Goal: Obtain resource: Obtain resource

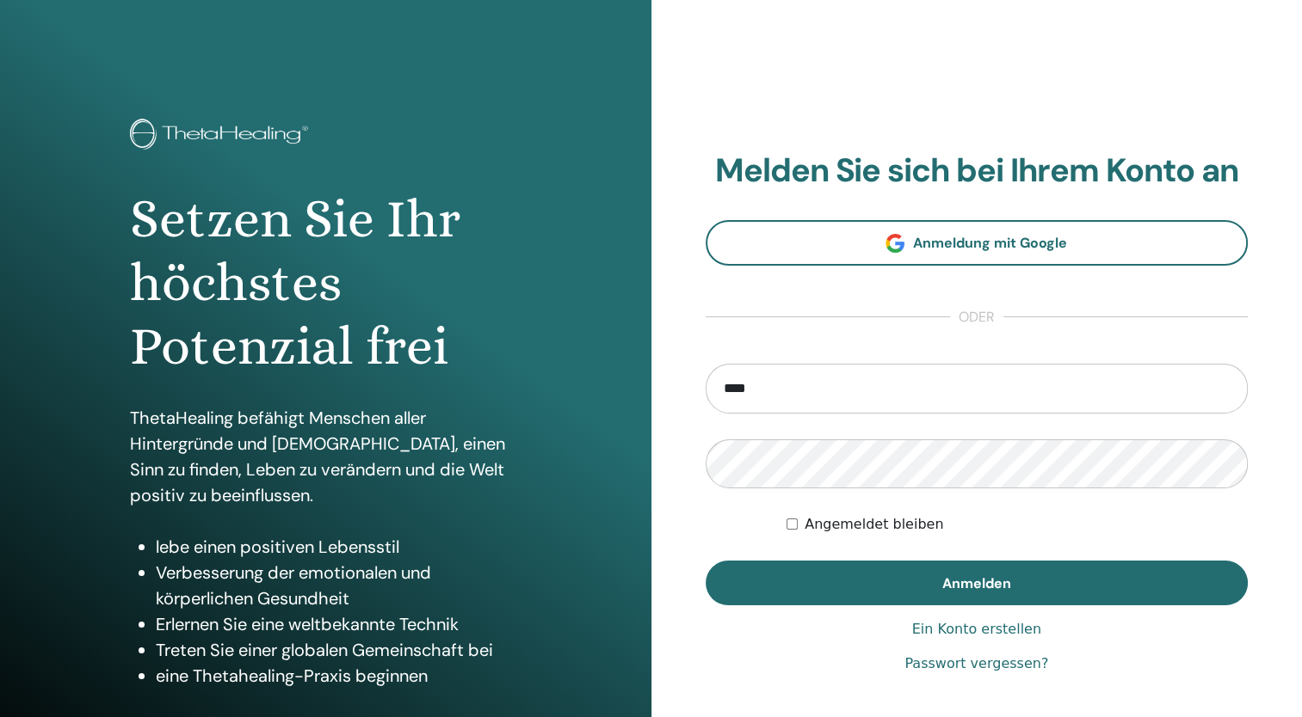
type input "**********"
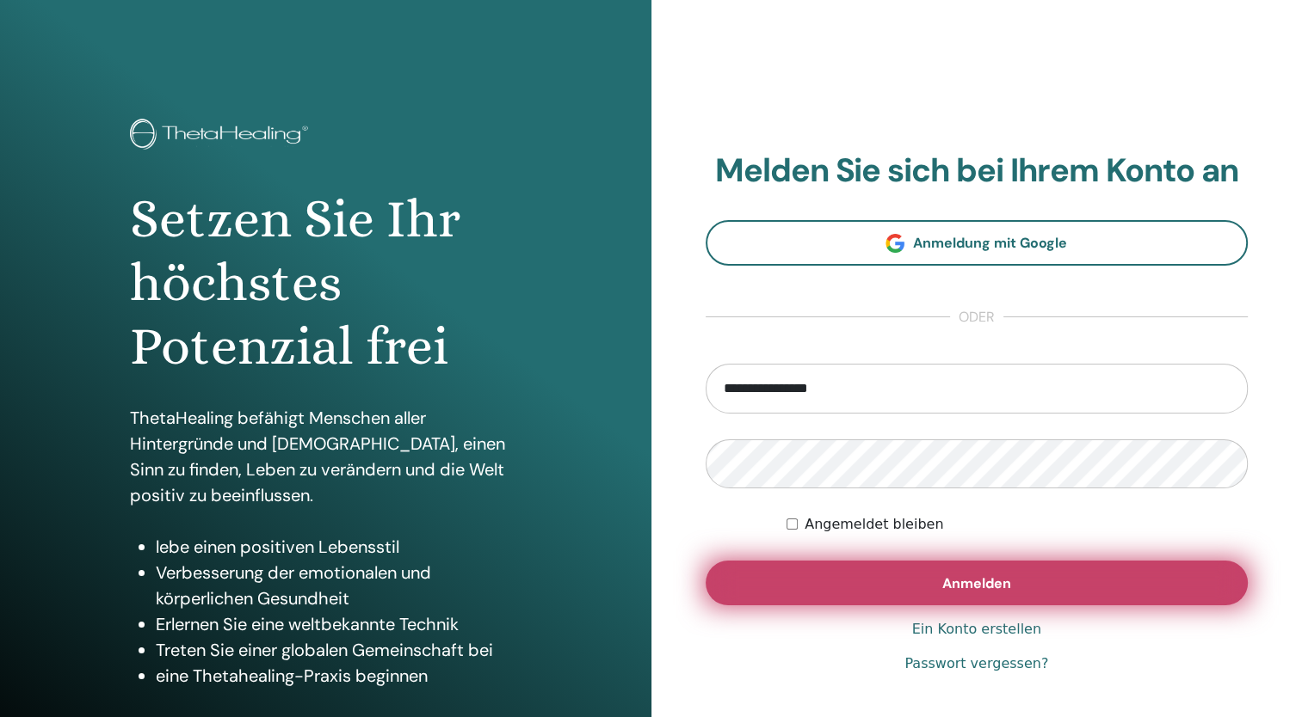
click at [982, 594] on button "Anmelden" at bounding box center [976, 583] width 543 height 45
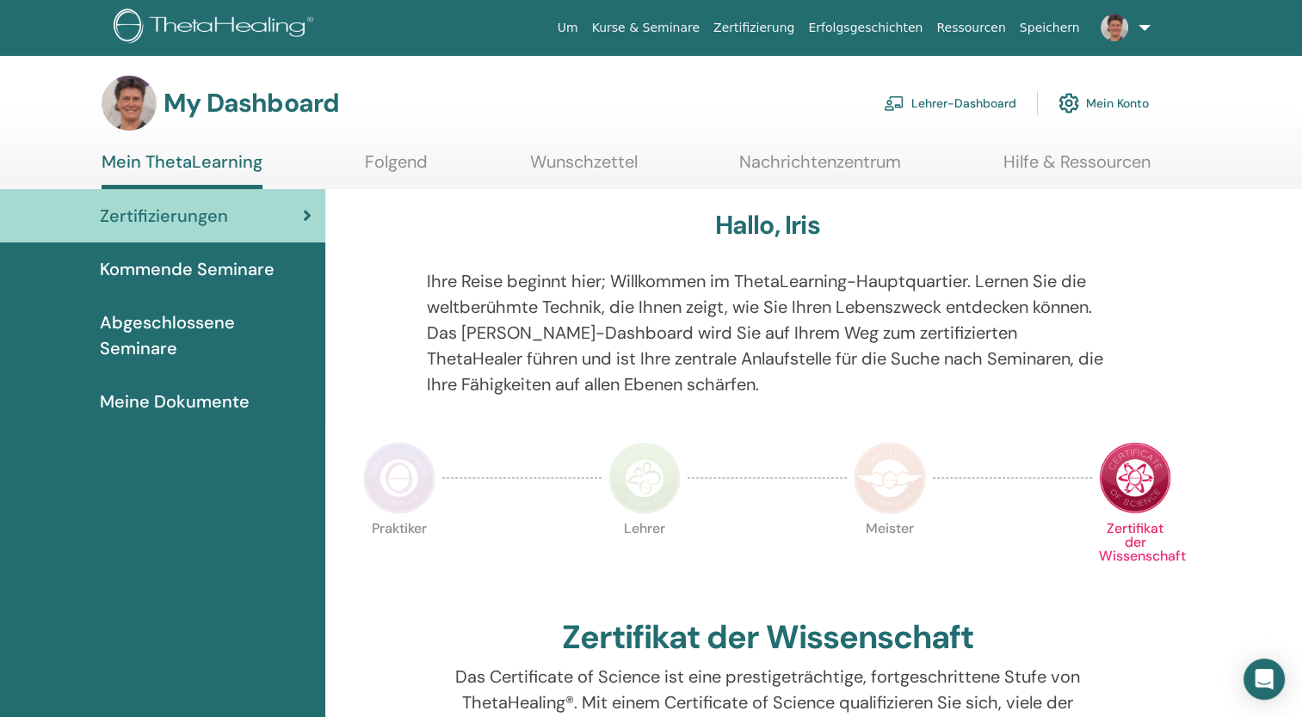
click at [966, 99] on link "Lehrer-Dashboard" at bounding box center [949, 103] width 132 height 38
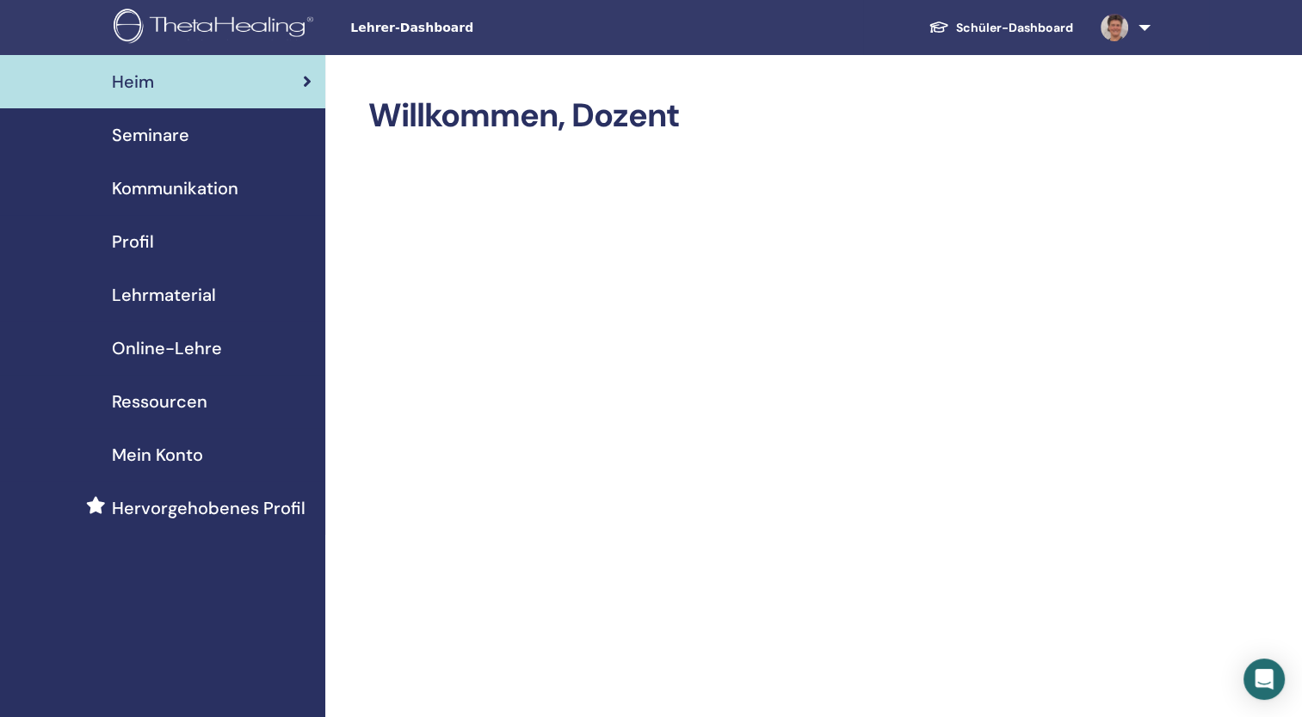
click at [157, 133] on span "Seminare" at bounding box center [150, 135] width 77 height 26
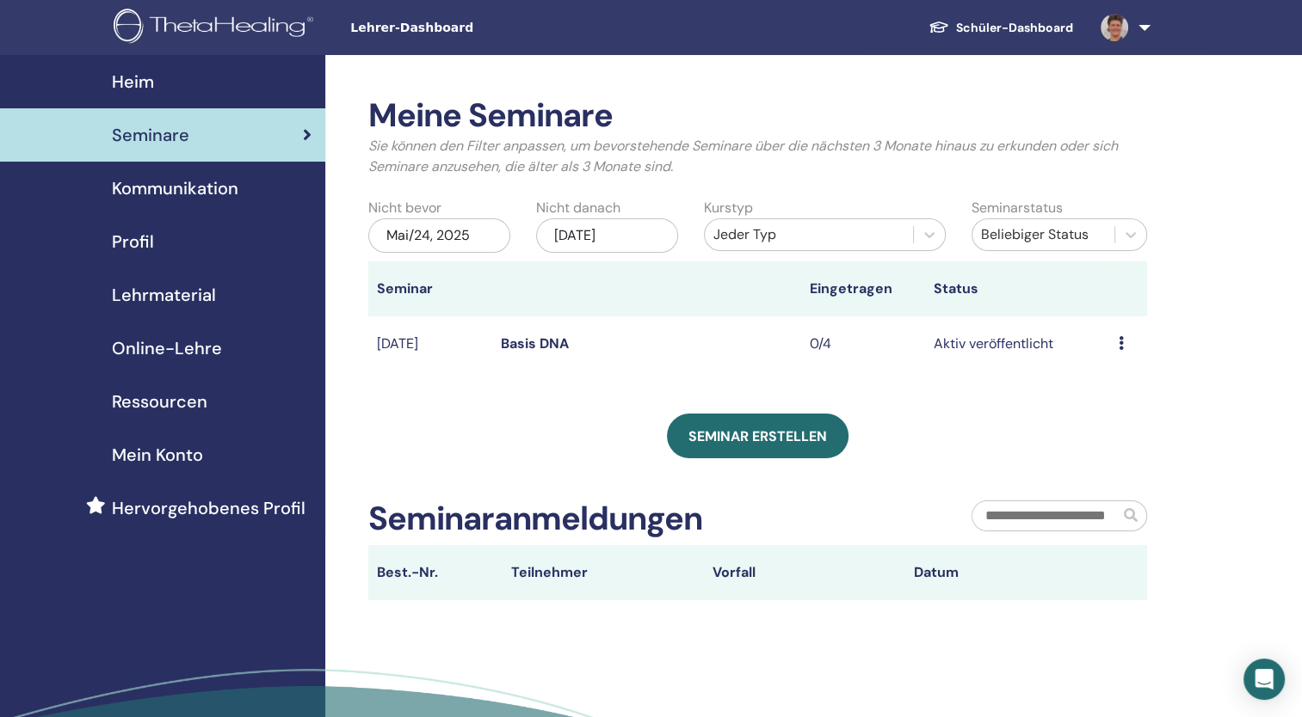
click at [1125, 31] on img at bounding box center [1114, 28] width 28 height 28
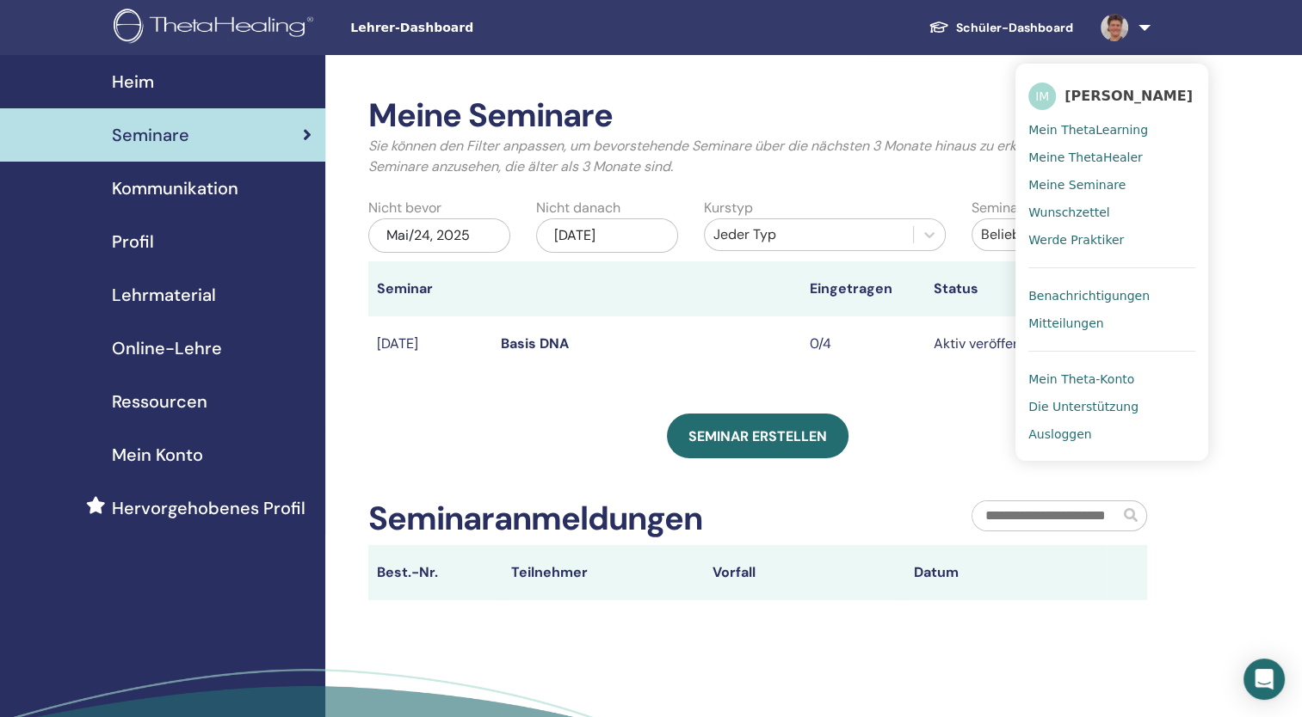
click at [1064, 430] on span "Ausloggen" at bounding box center [1059, 434] width 63 height 15
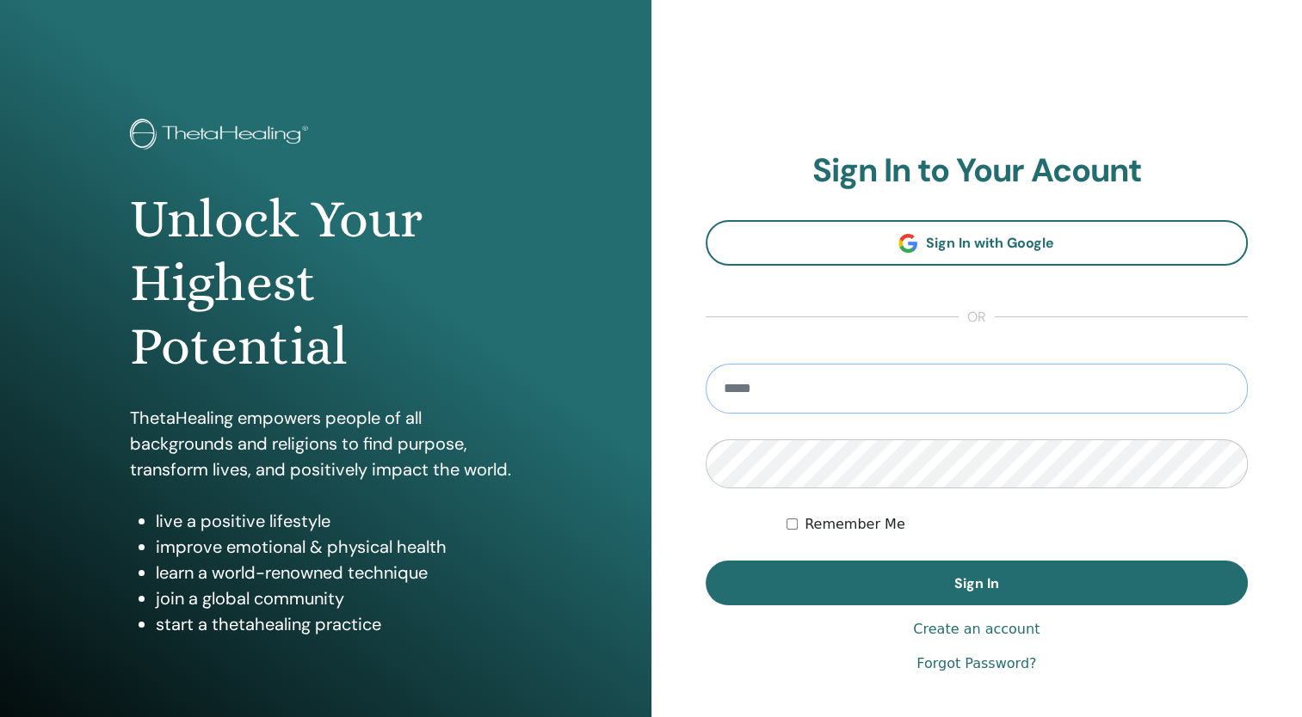
click at [777, 400] on input "email" at bounding box center [976, 389] width 543 height 50
type input "**********"
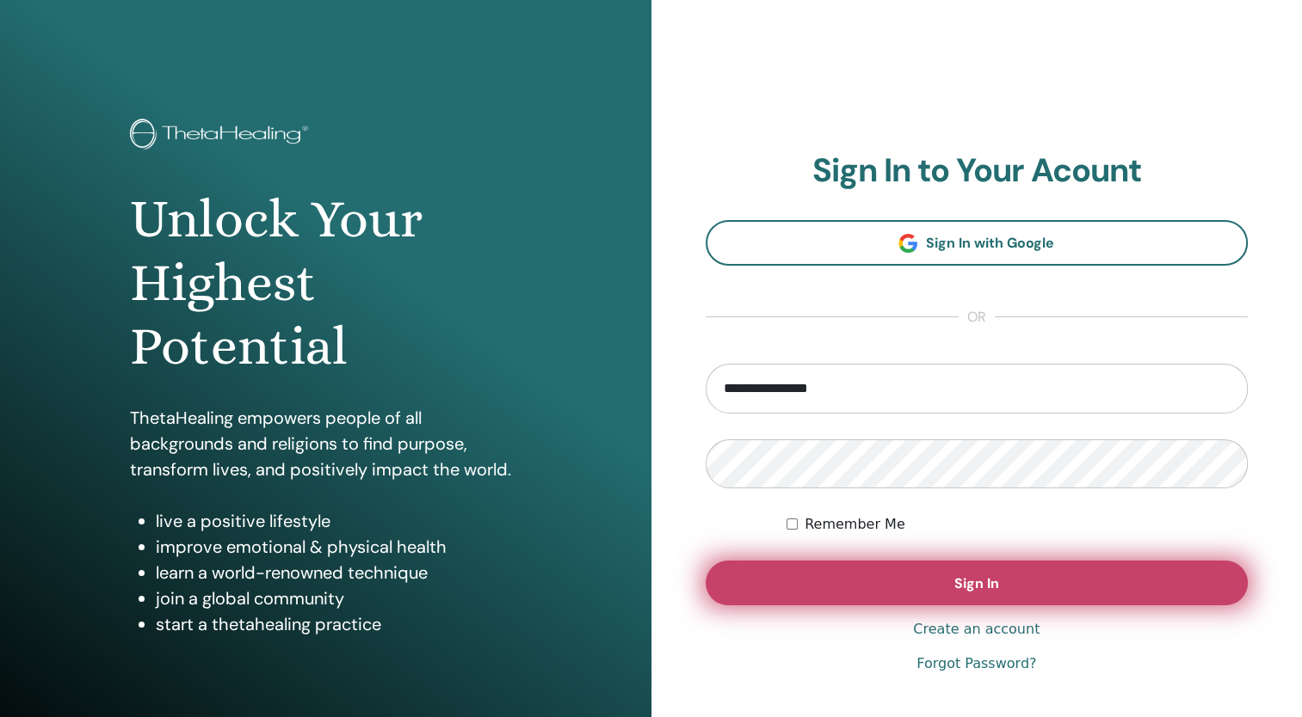
click at [974, 594] on button "Sign In" at bounding box center [976, 583] width 543 height 45
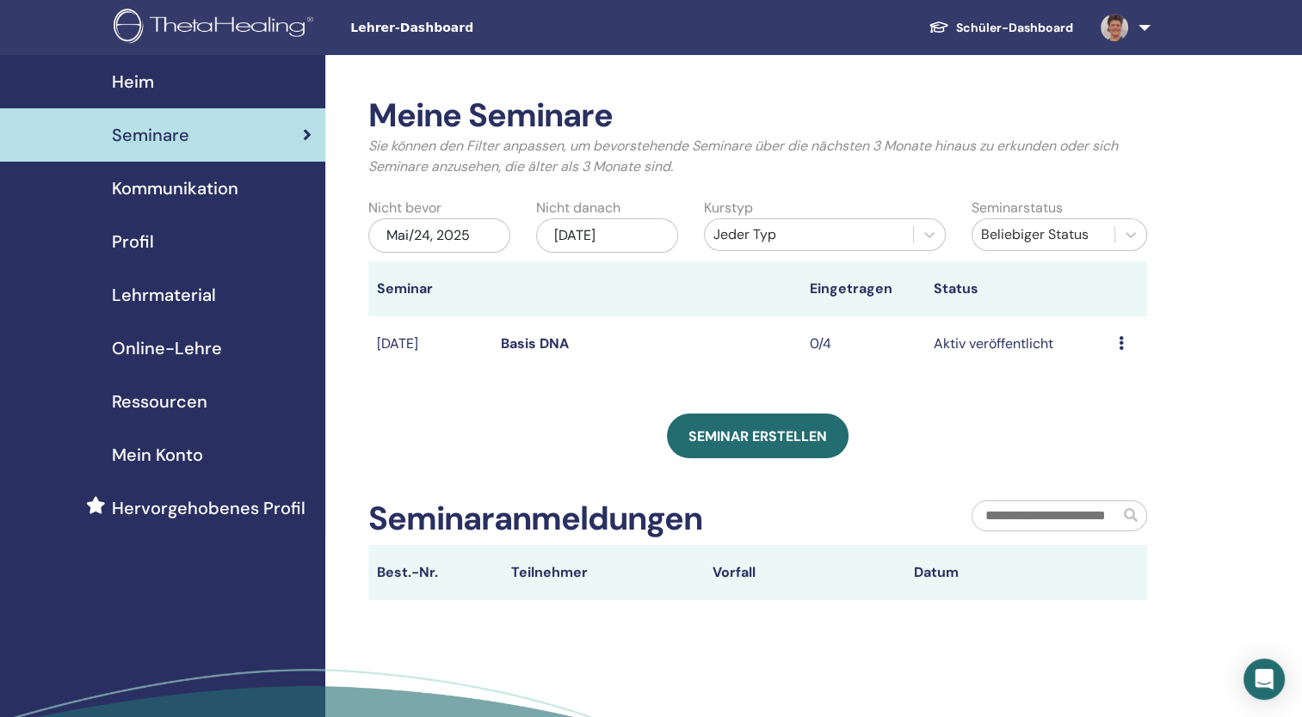
click at [192, 406] on span "Ressourcen" at bounding box center [159, 402] width 95 height 26
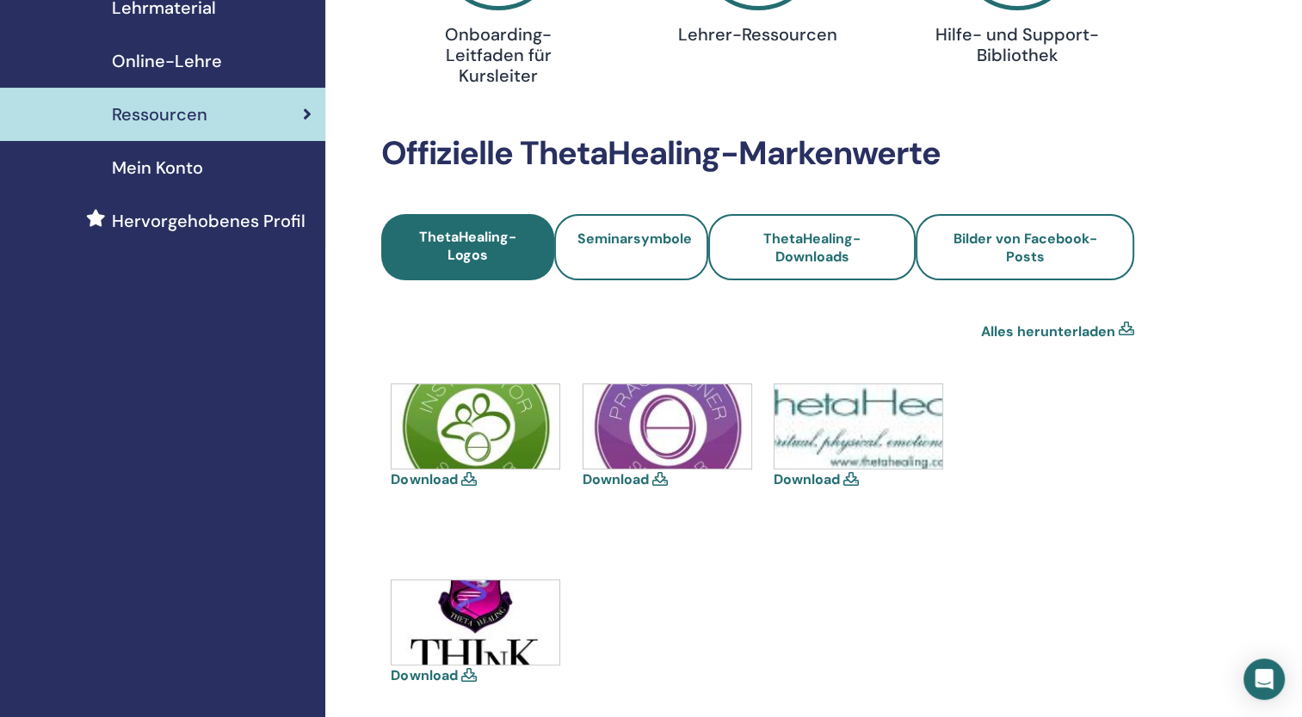
scroll to position [258, 0]
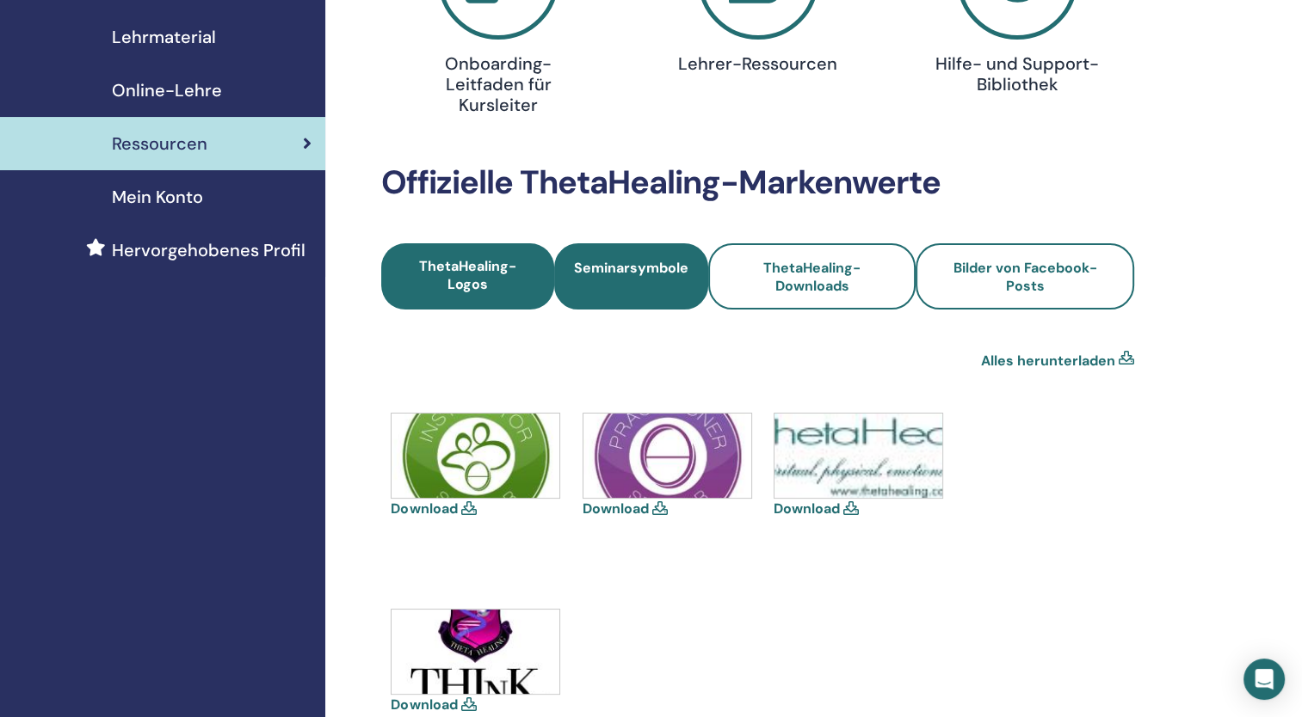
click at [643, 278] on span "Seminarsymbole" at bounding box center [631, 277] width 114 height 36
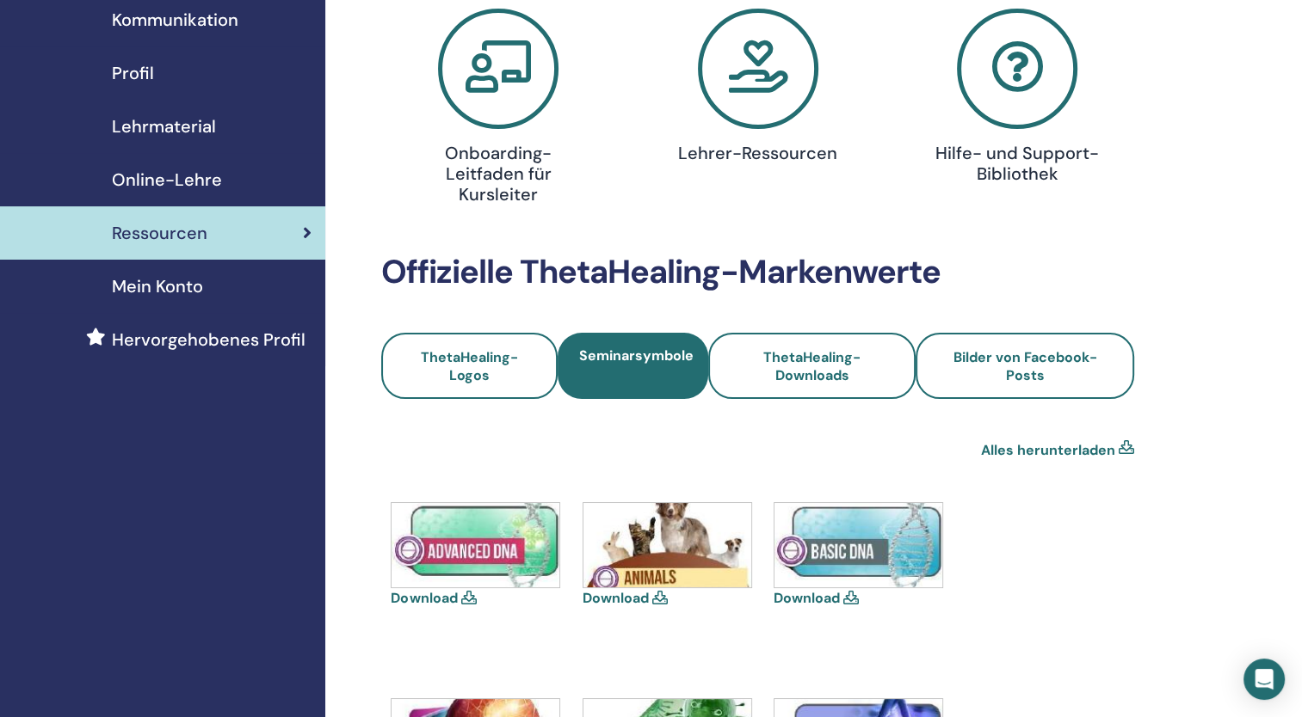
scroll to position [172, 0]
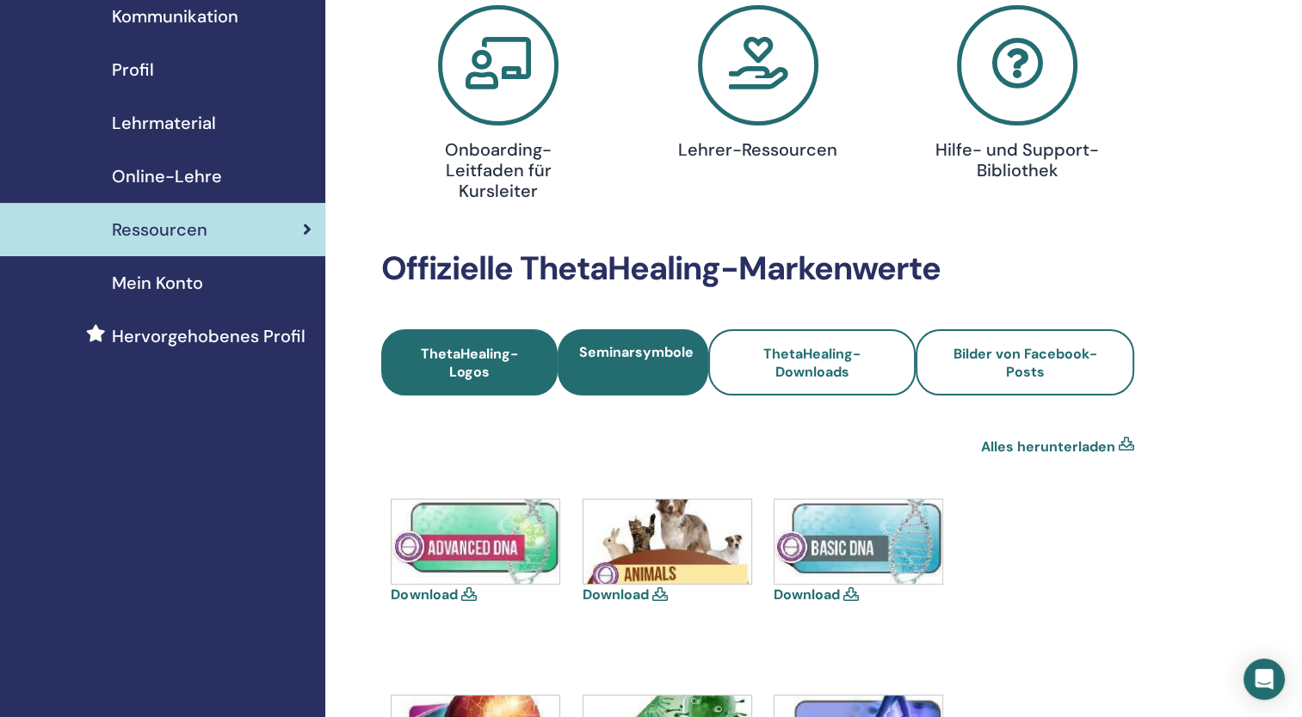
click at [444, 360] on span "ThetaHealing-Logos" at bounding box center [469, 363] width 130 height 36
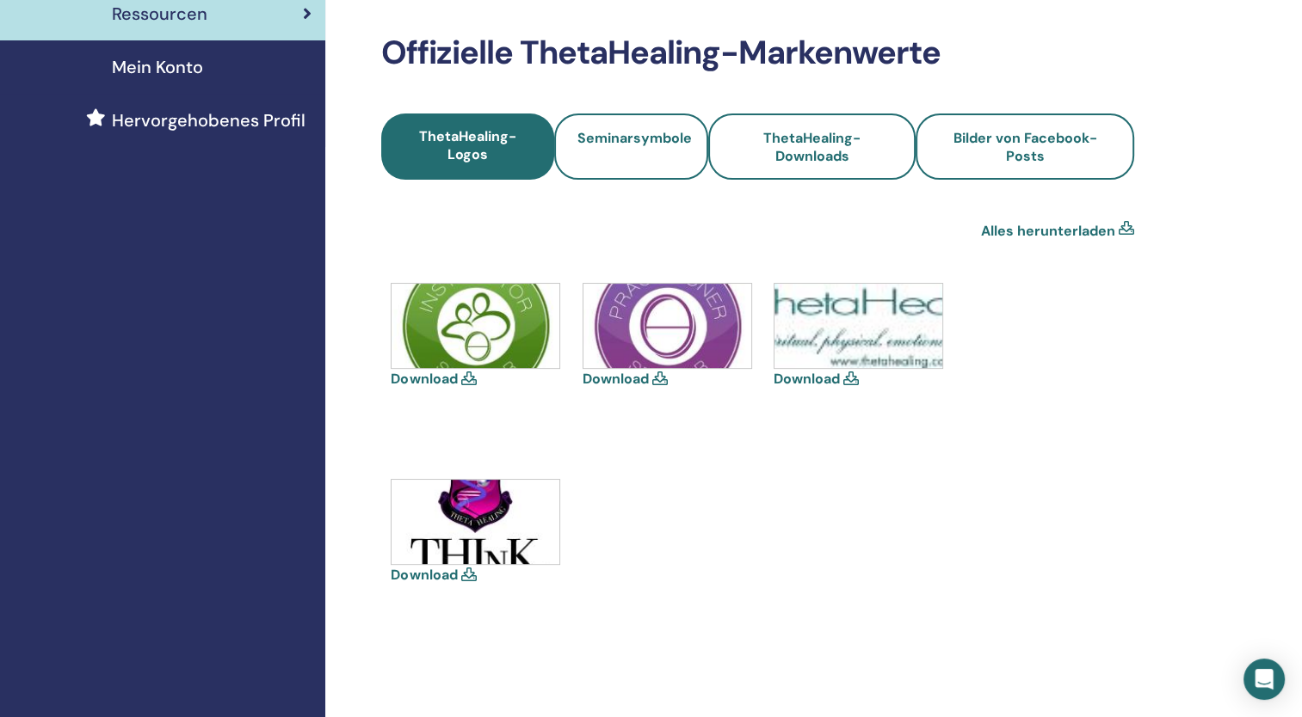
scroll to position [344, 0]
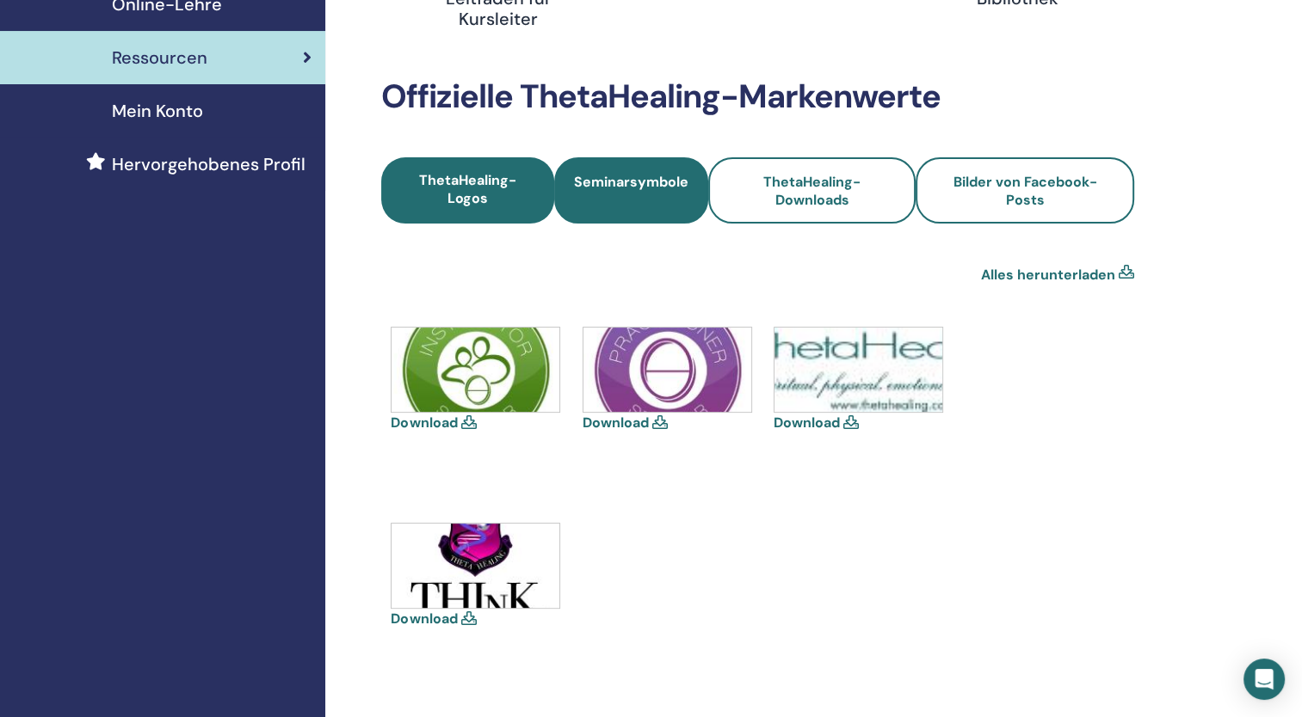
click at [614, 188] on span "Seminarsymbole" at bounding box center [631, 191] width 114 height 36
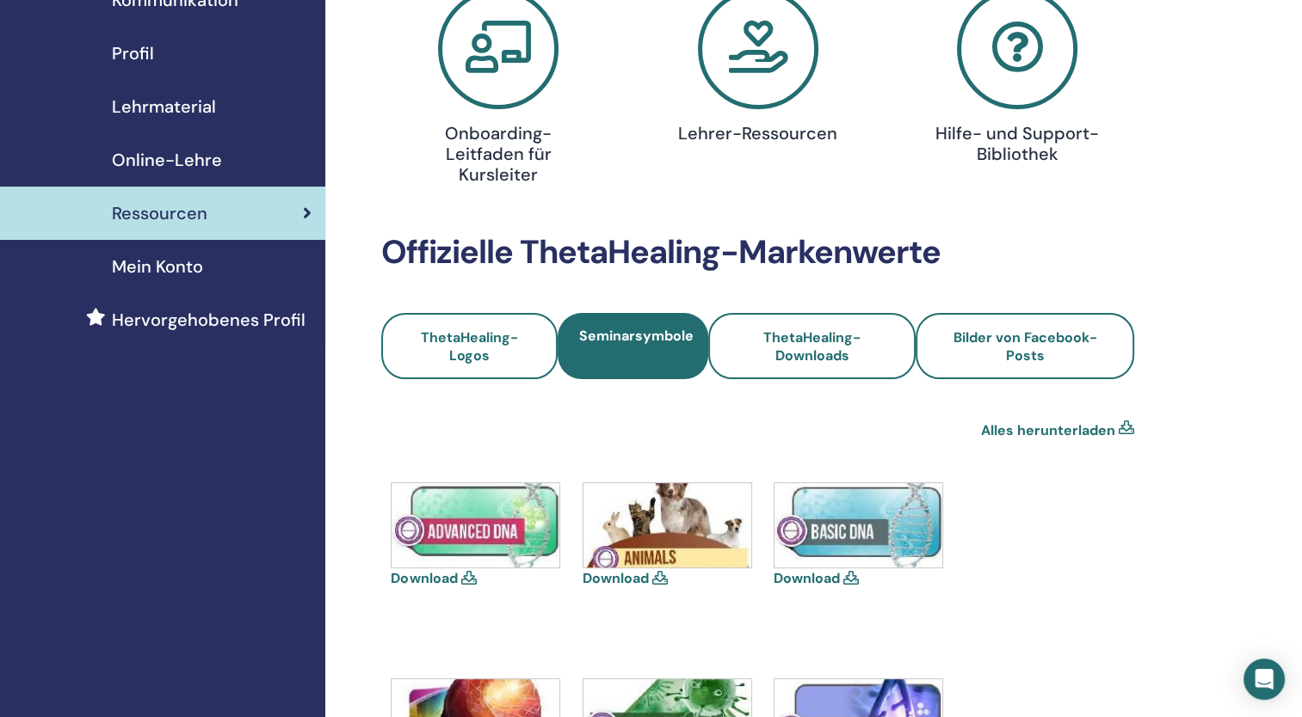
scroll to position [86, 0]
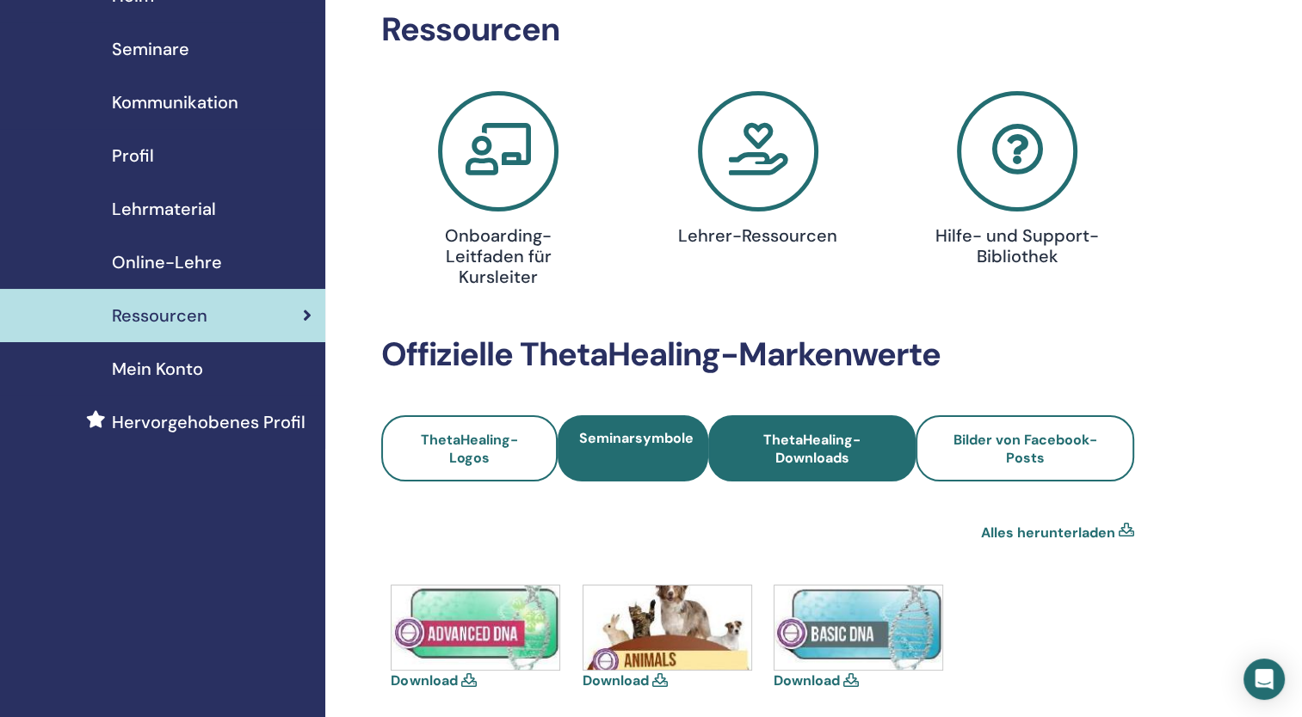
click at [846, 456] on span "ThetaHealing-Downloads" at bounding box center [811, 449] width 161 height 36
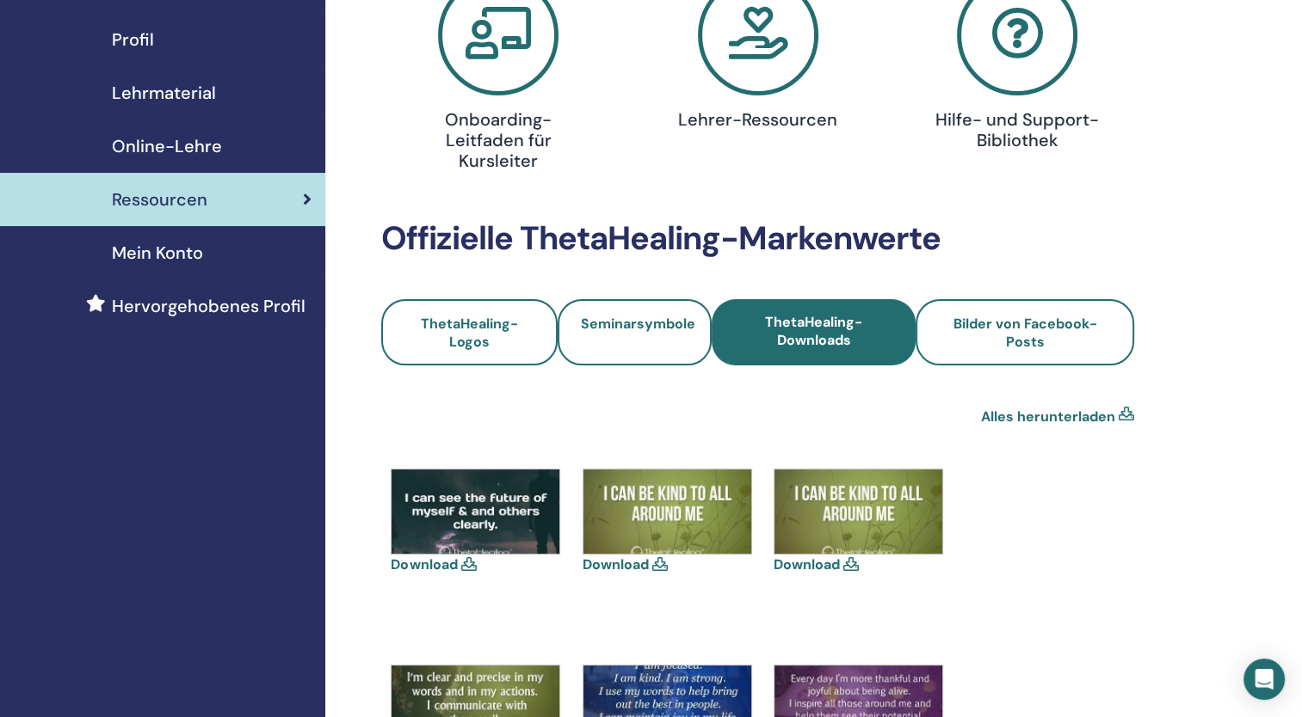
scroll to position [172, 0]
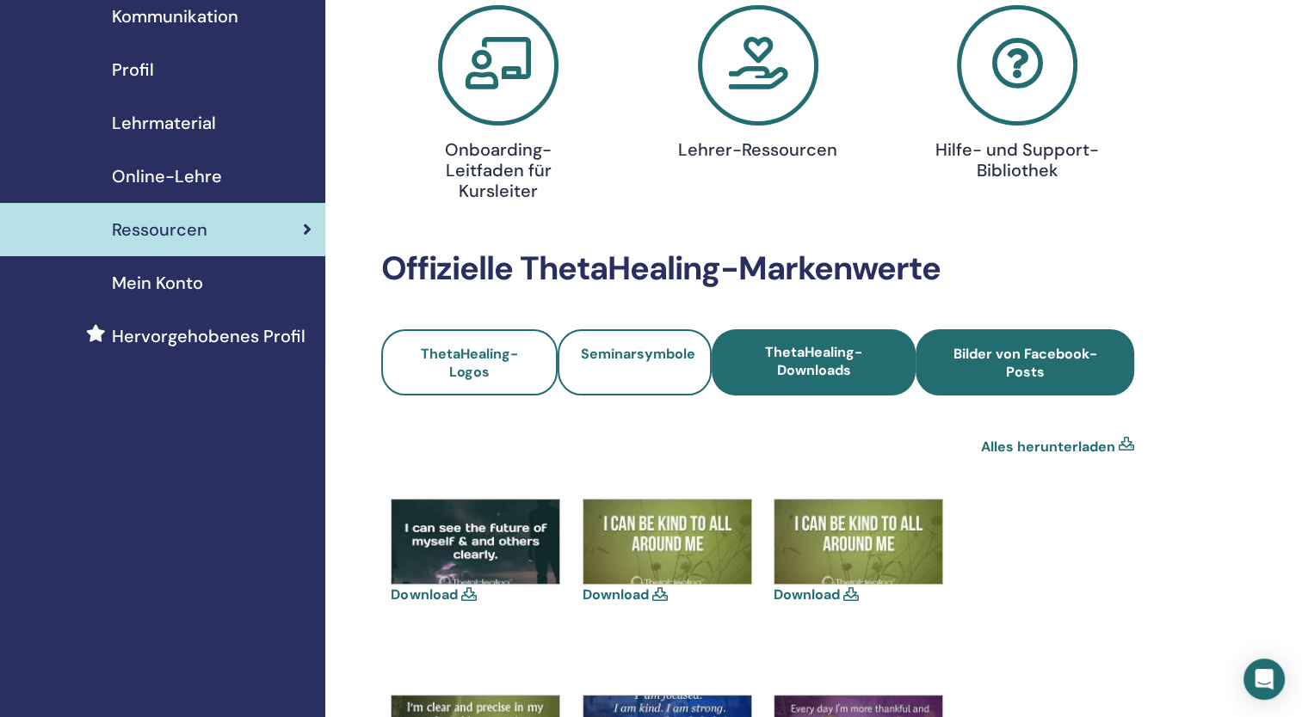
click at [1049, 362] on span "Bilder von Facebook-Posts" at bounding box center [1025, 363] width 172 height 36
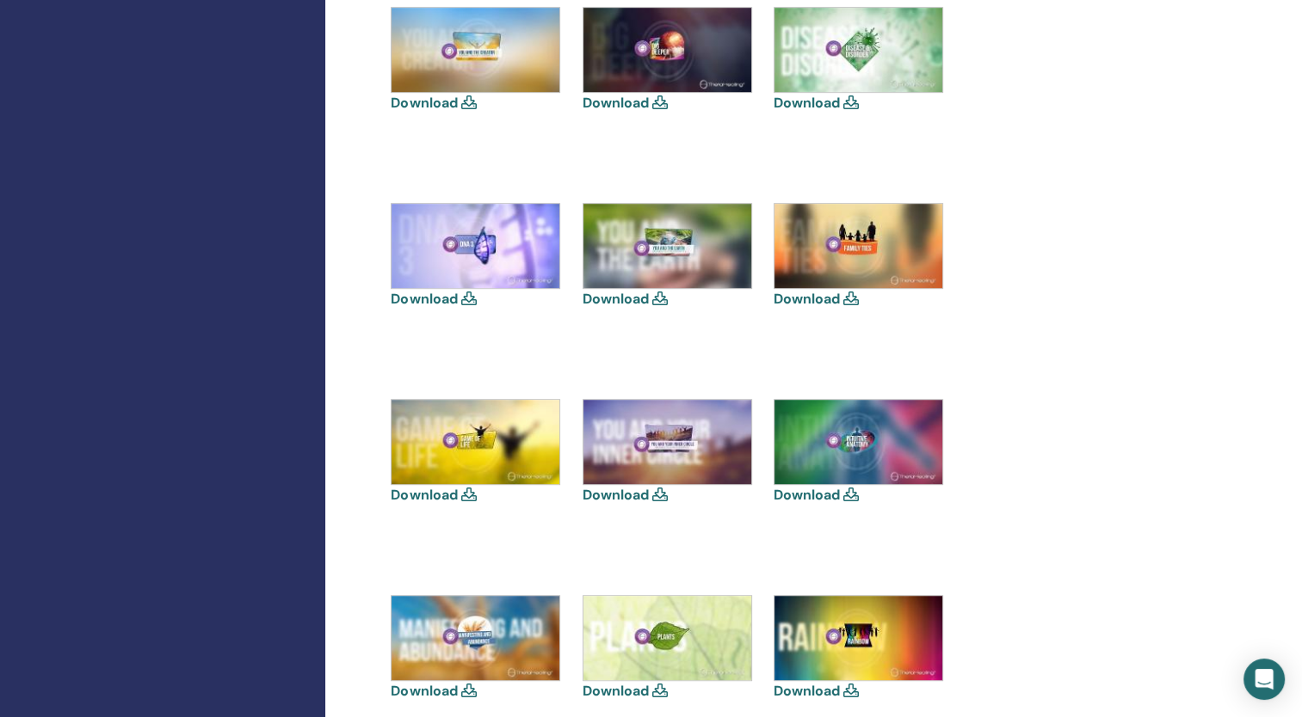
scroll to position [946, 0]
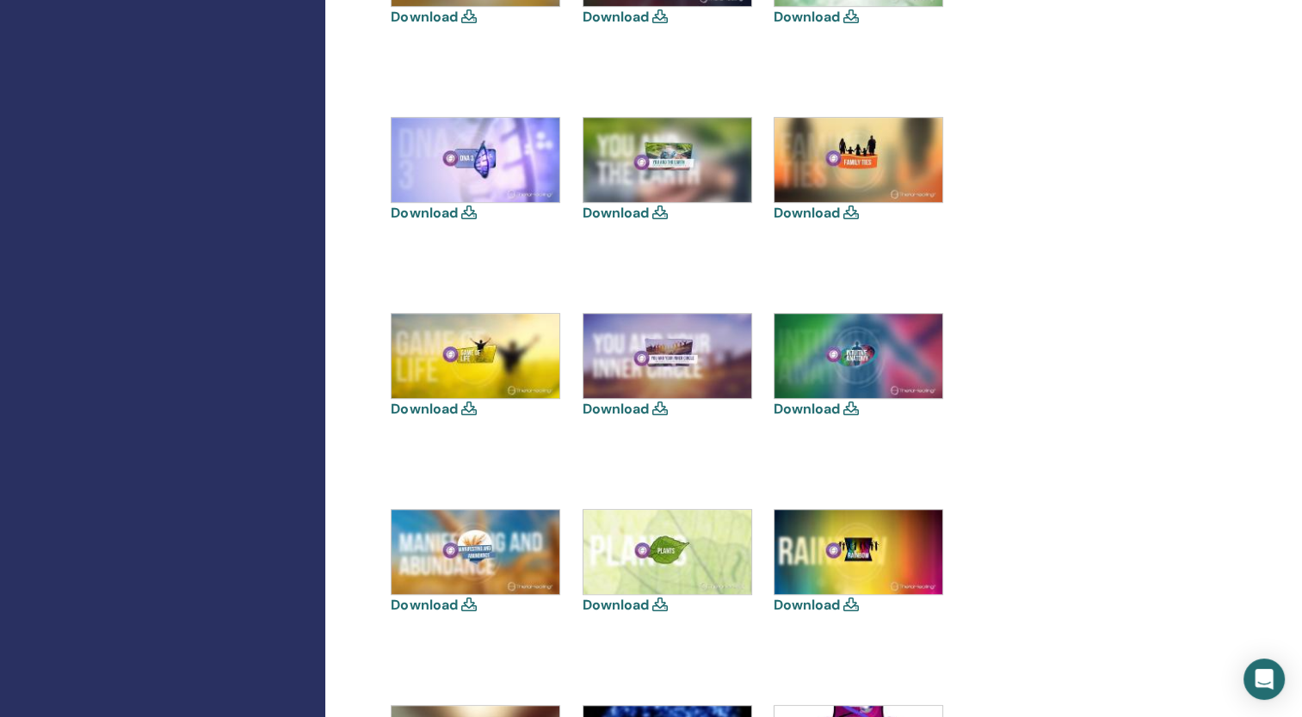
drag, startPoint x: 867, startPoint y: 577, endPoint x: 851, endPoint y: 603, distance: 30.5
click at [851, 603] on icon at bounding box center [850, 605] width 15 height 14
click at [801, 604] on link "Download" at bounding box center [806, 605] width 66 height 18
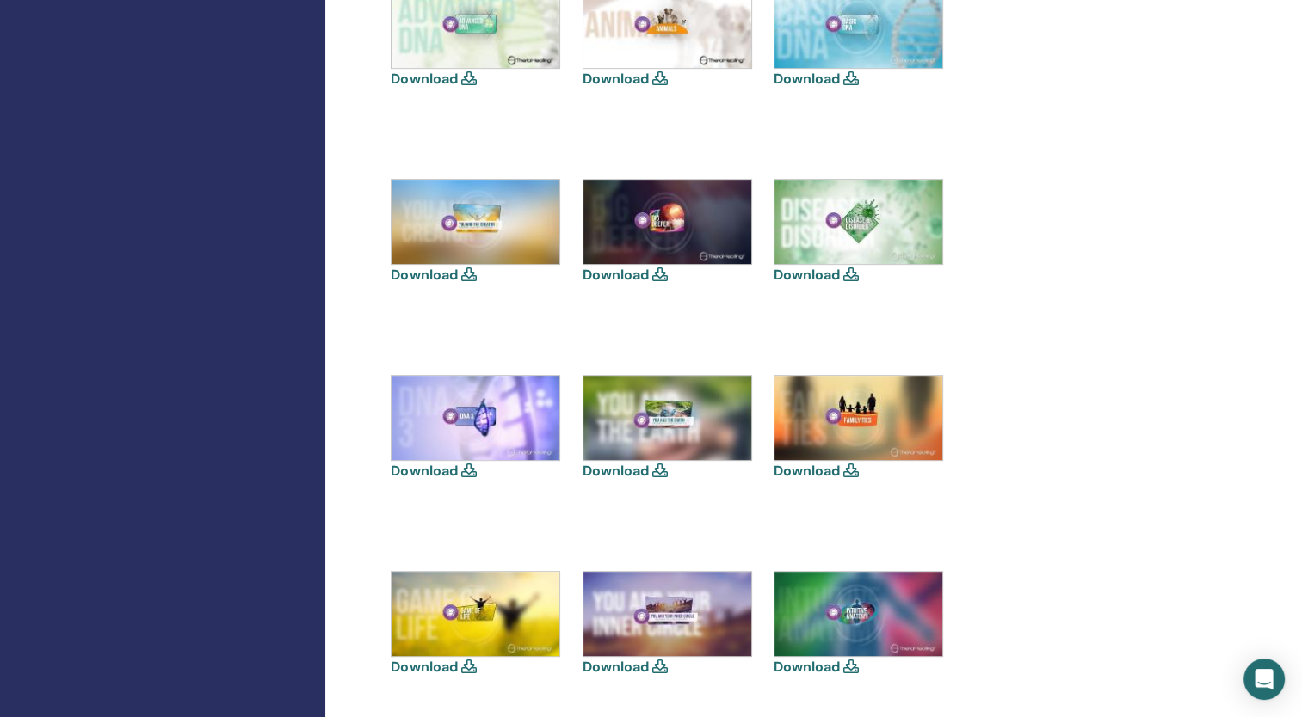
scroll to position [602, 0]
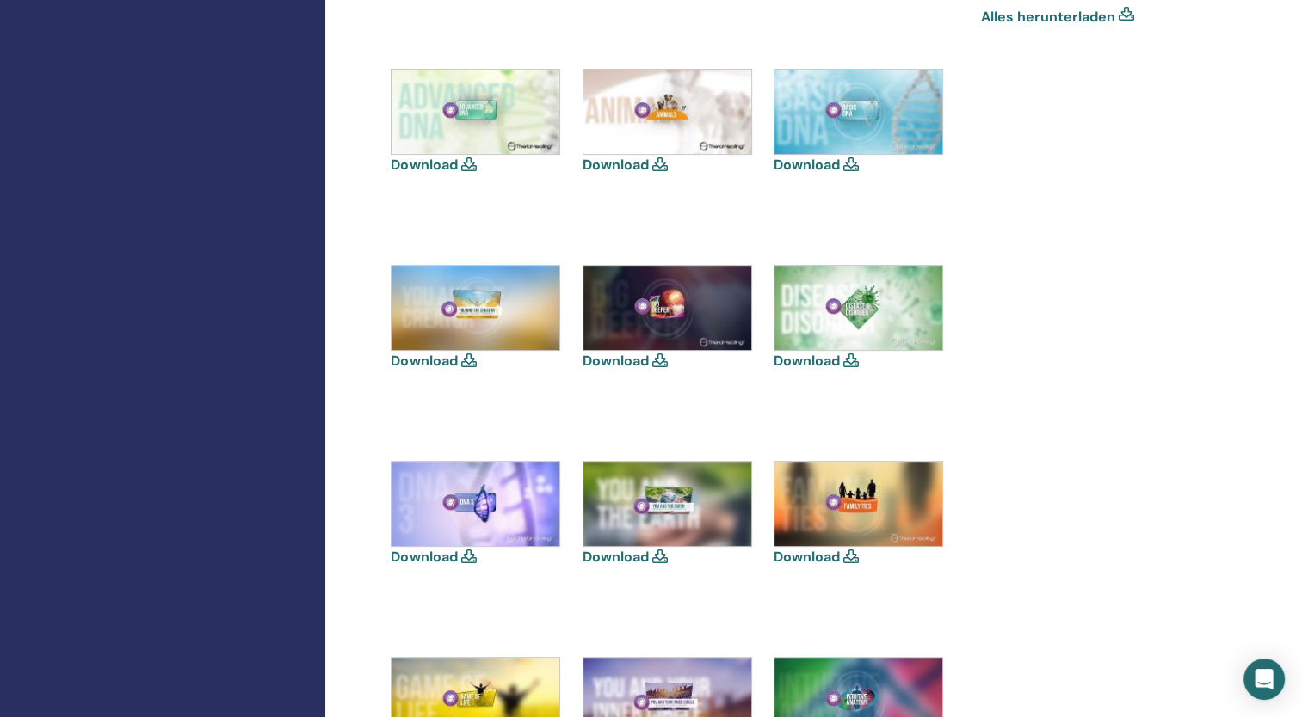
click at [653, 323] on img at bounding box center [667, 308] width 168 height 84
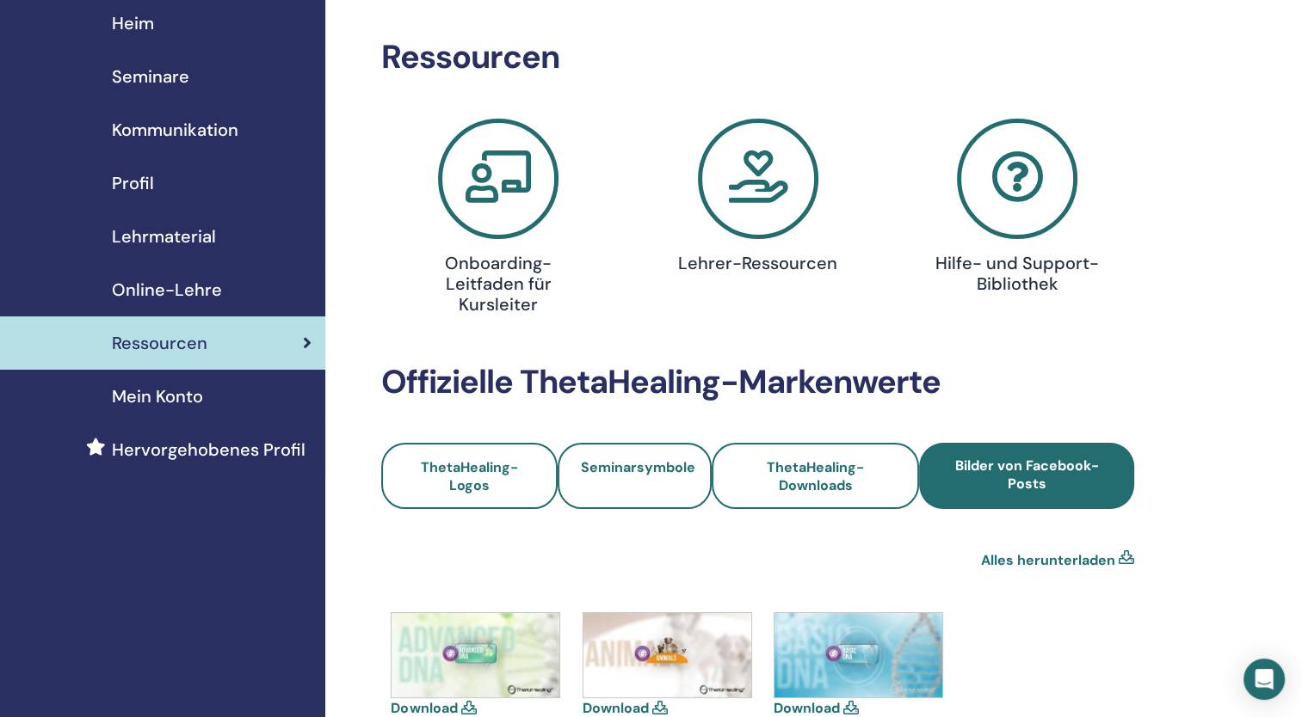
scroll to position [0, 0]
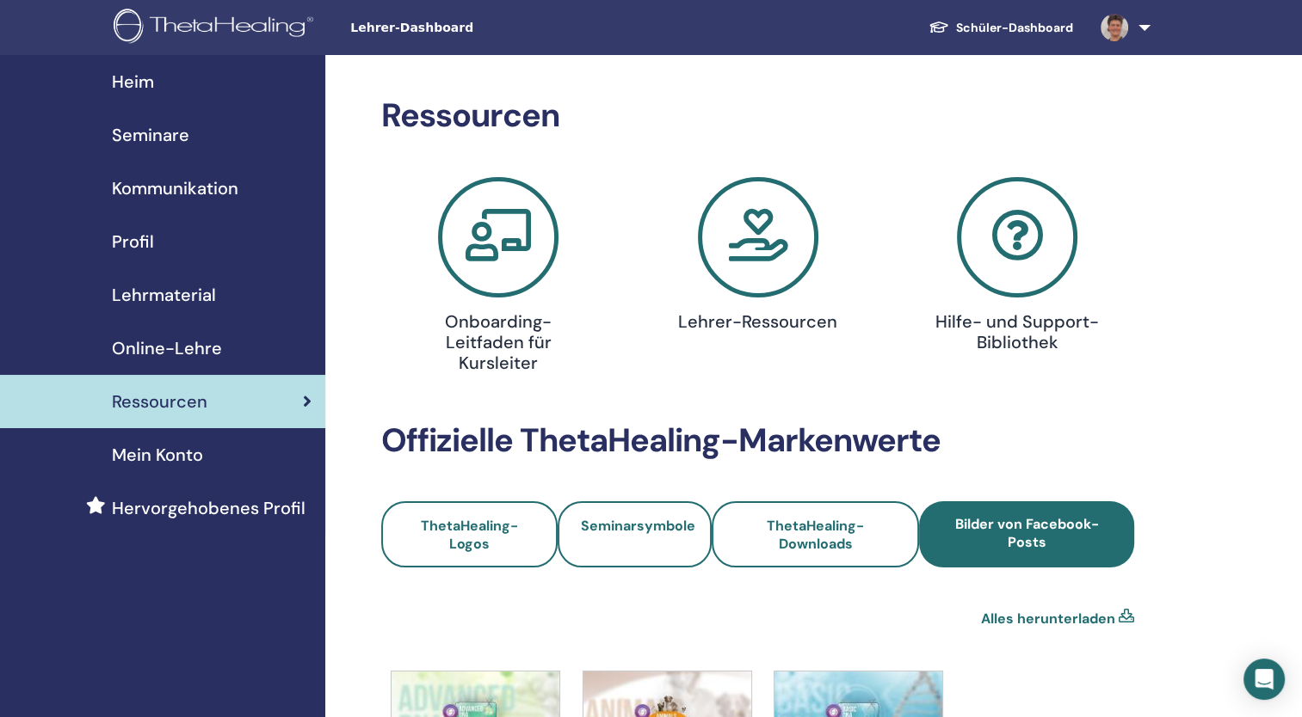
click at [760, 242] on icon at bounding box center [758, 237] width 120 height 120
click at [1012, 330] on h4 "Hilfe- und Support-Bibliothek" at bounding box center [1016, 331] width 167 height 41
click at [198, 193] on span "Kommunikation" at bounding box center [175, 188] width 126 height 26
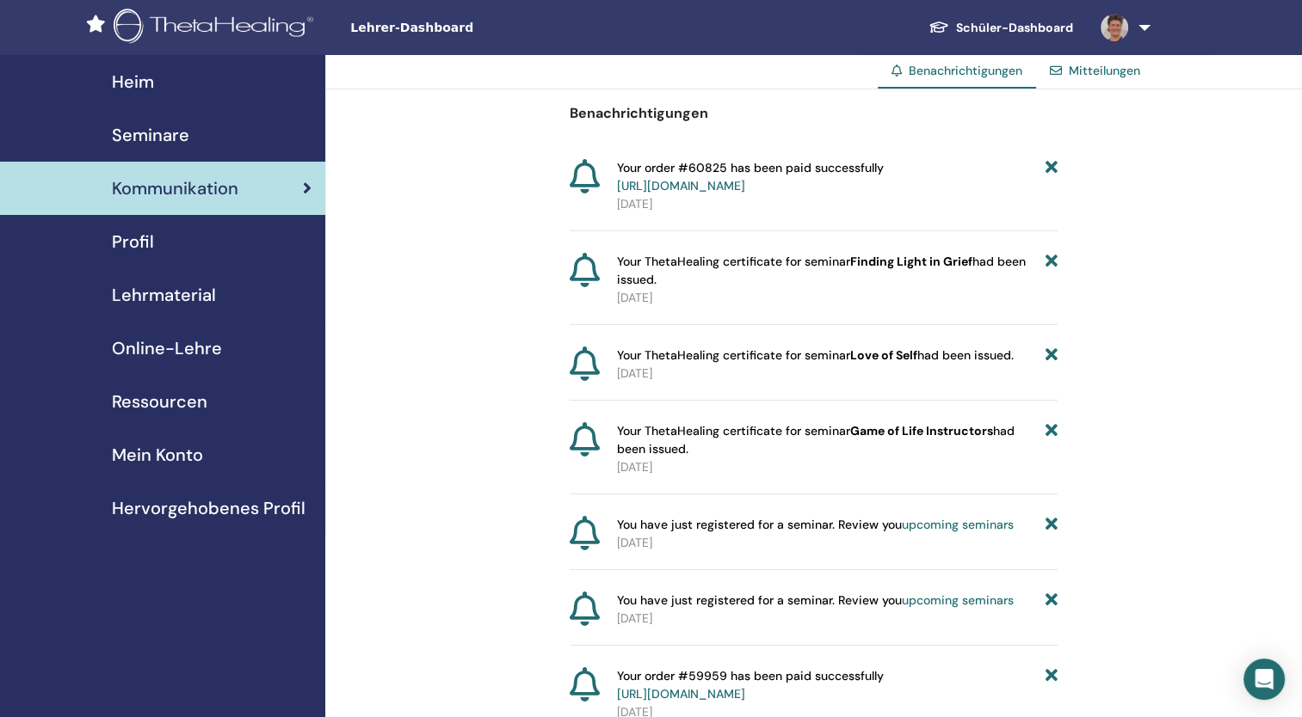
click at [131, 246] on span "Profil" at bounding box center [133, 242] width 42 height 26
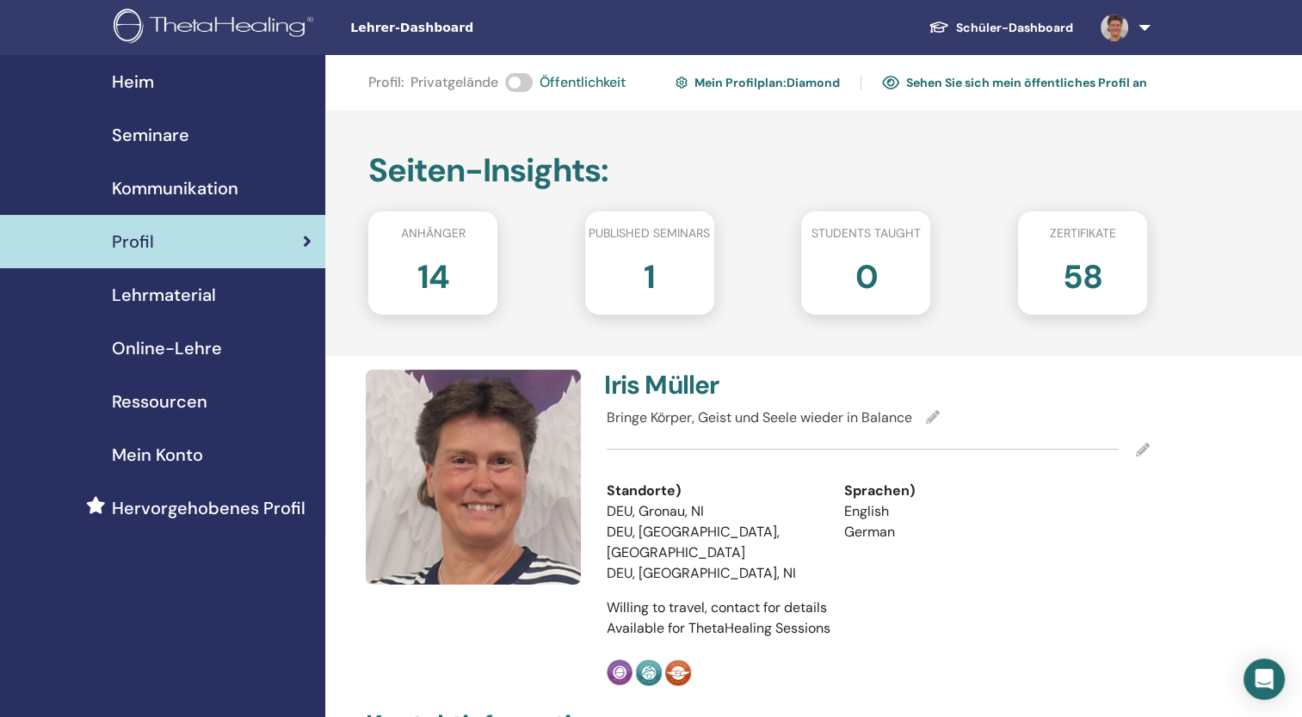
click at [993, 26] on link "Schüler-Dashboard" at bounding box center [1000, 28] width 172 height 32
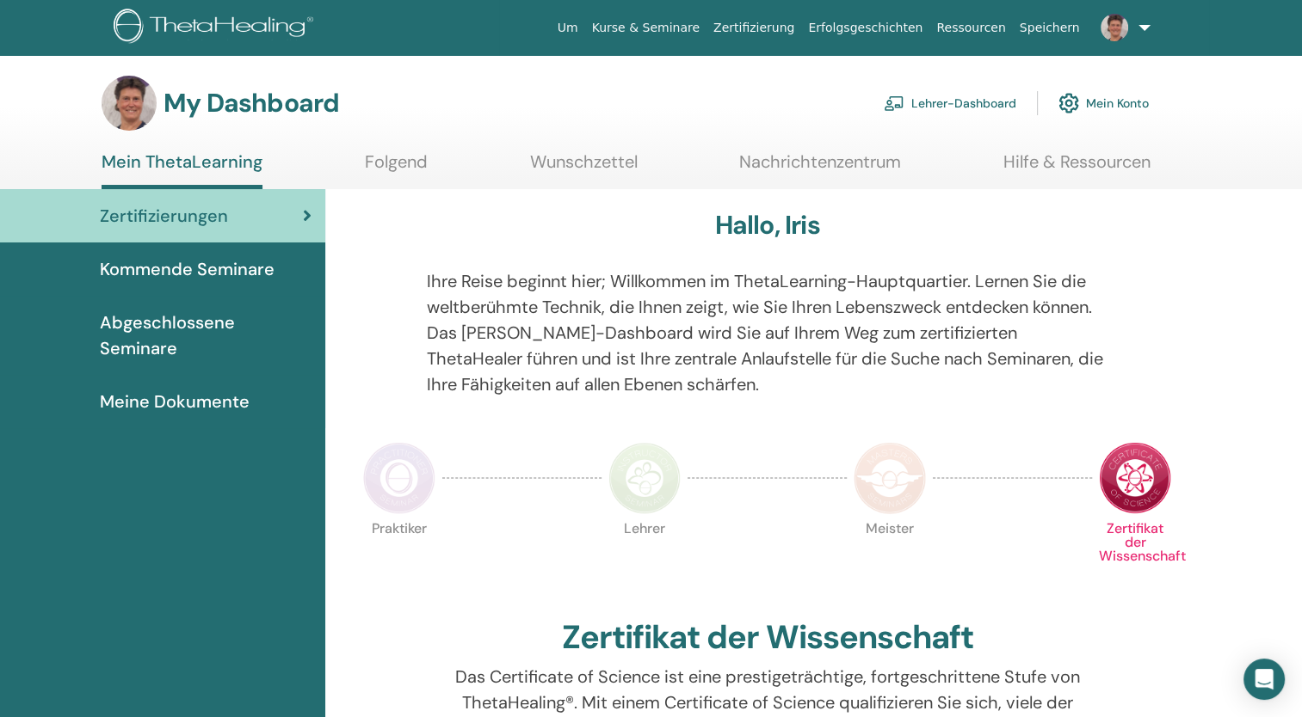
click at [706, 33] on link "Kurse & Seminare" at bounding box center [645, 28] width 121 height 32
